Goal: Find specific page/section: Find specific page/section

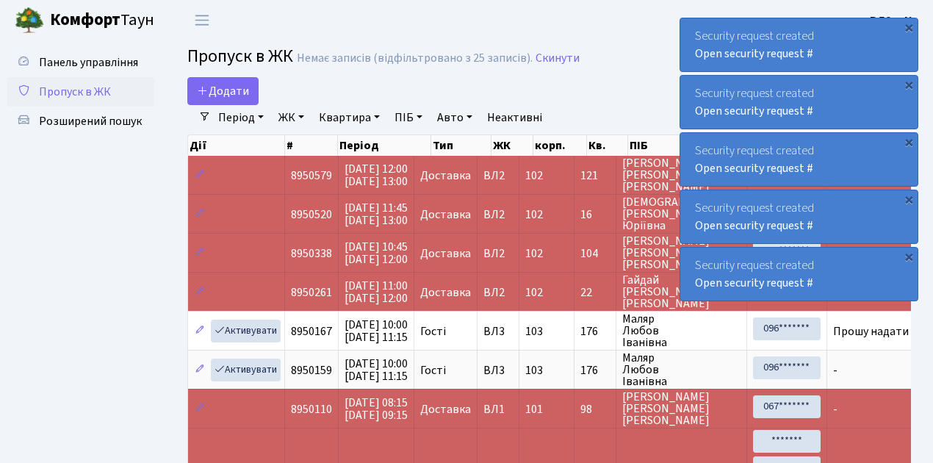
select select "25"
click at [101, 90] on span "Пропуск в ЖК" at bounding box center [75, 92] width 72 height 16
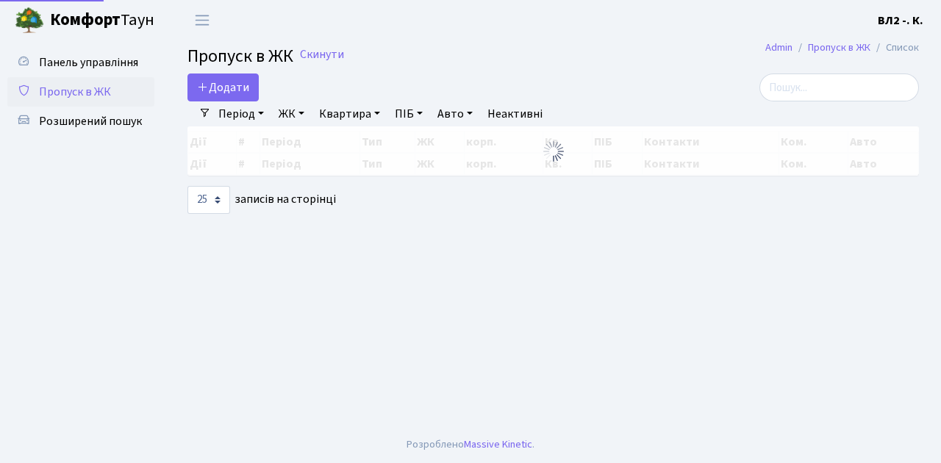
select select "25"
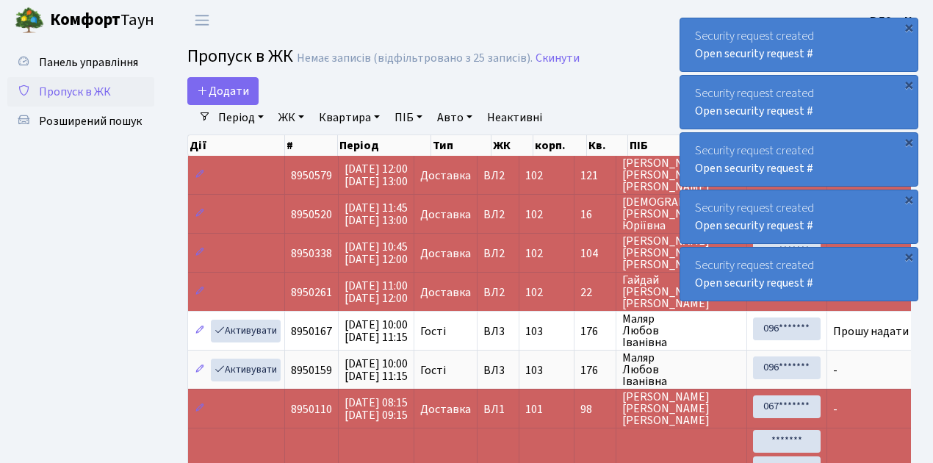
click at [94, 92] on span "Пропуск в ЖК" at bounding box center [75, 92] width 72 height 16
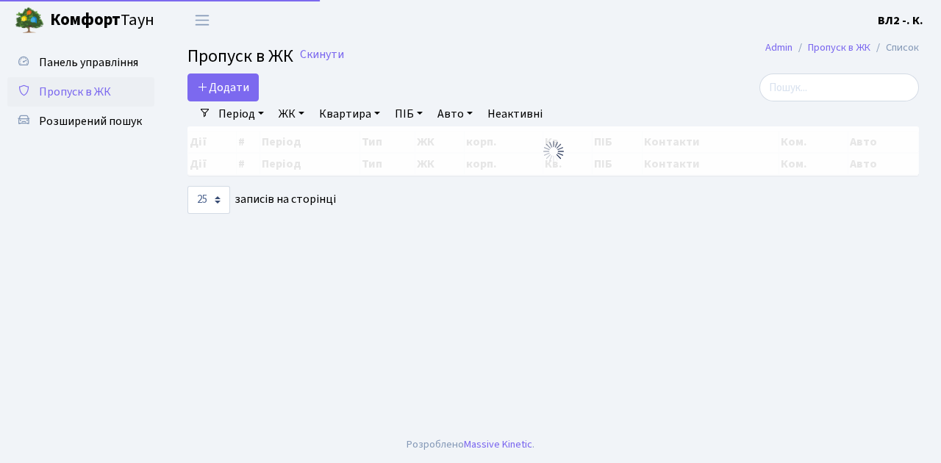
select select "25"
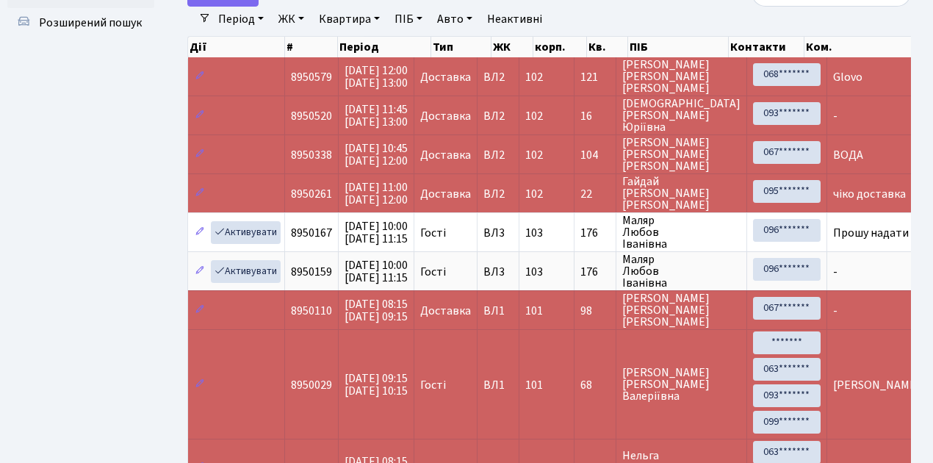
scroll to position [147, 0]
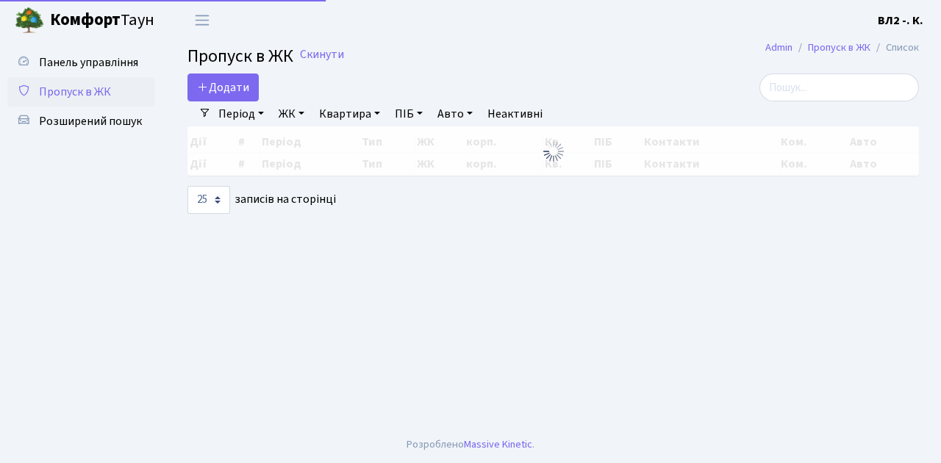
select select "25"
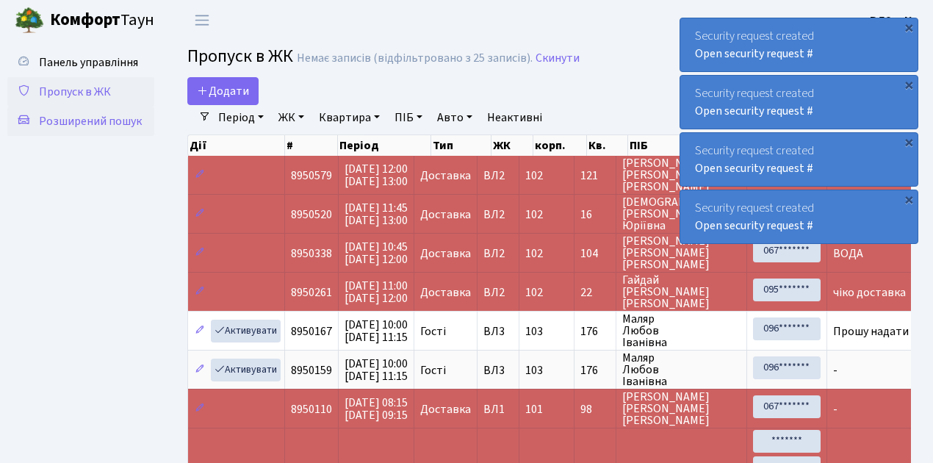
click at [88, 121] on span "Розширений пошук" at bounding box center [90, 121] width 103 height 16
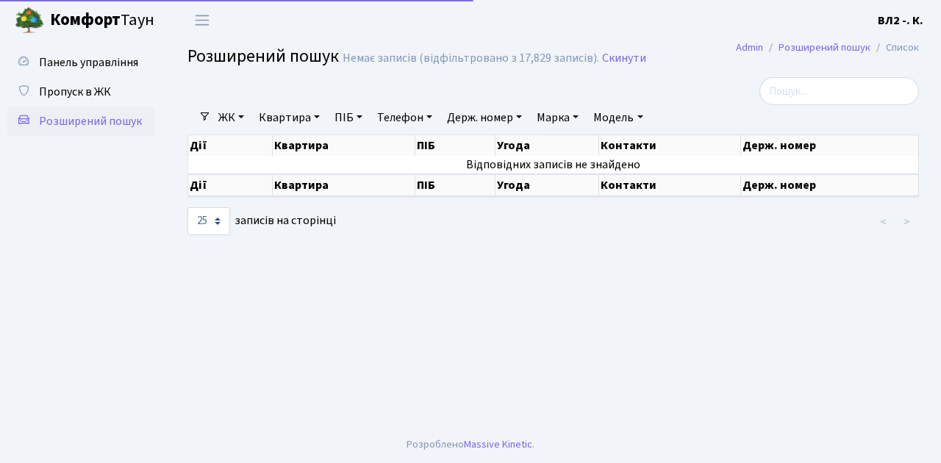
select select "25"
click at [276, 119] on link "Квартира" at bounding box center [289, 117] width 73 height 25
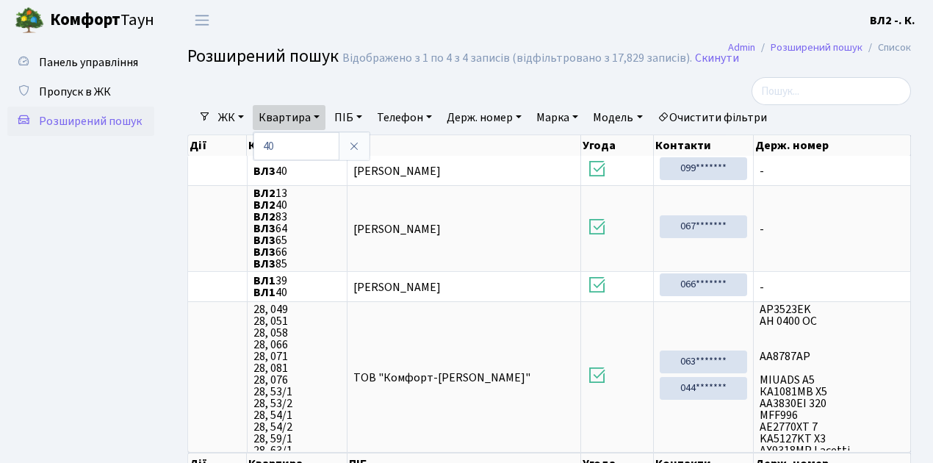
click at [70, 216] on ul "Панель управління Пропуск в ЖК Розширений пошук" at bounding box center [80, 278] width 147 height 460
click at [298, 118] on link "Квартира" at bounding box center [289, 117] width 73 height 25
type input "41"
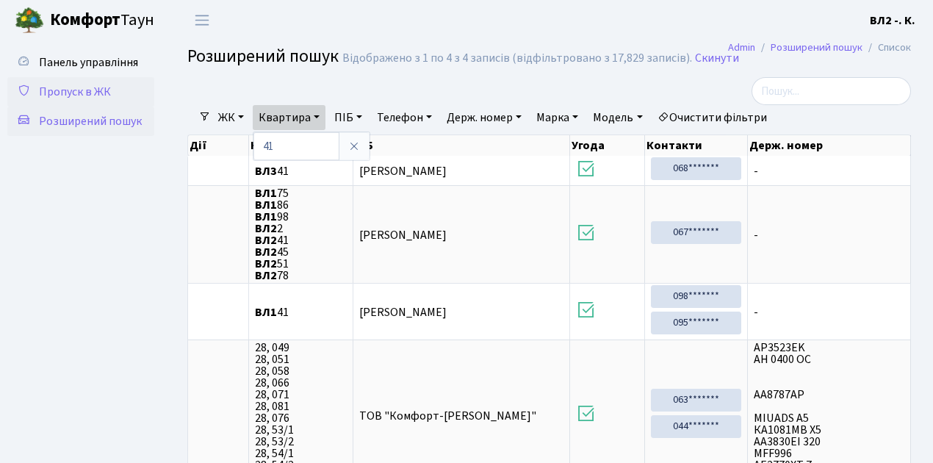
click at [84, 97] on span "Пропуск в ЖК" at bounding box center [75, 92] width 72 height 16
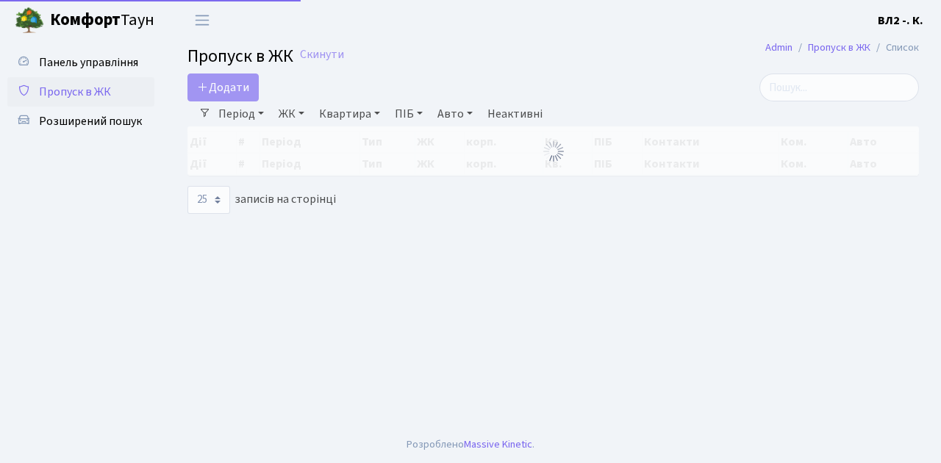
select select "25"
